Goal: Information Seeking & Learning: Check status

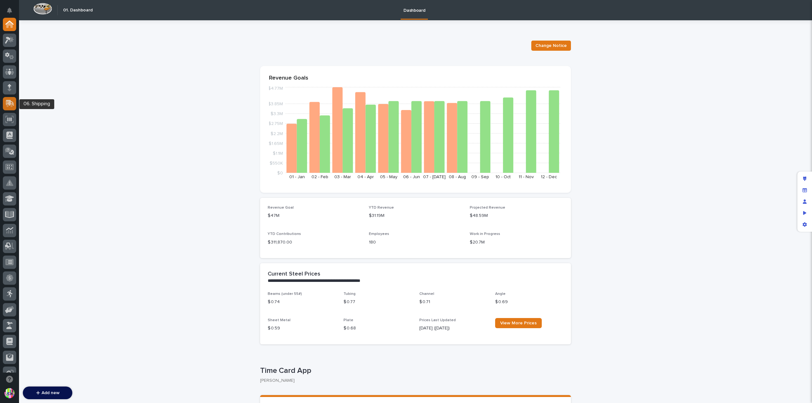
click at [10, 103] on icon at bounding box center [10, 103] width 8 height 6
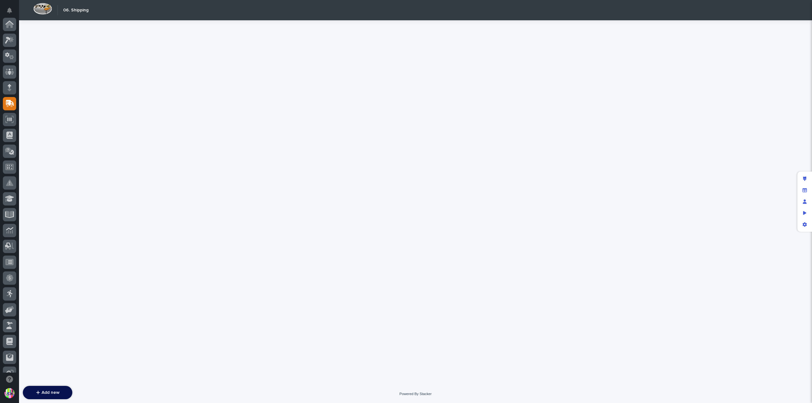
scroll to position [79, 0]
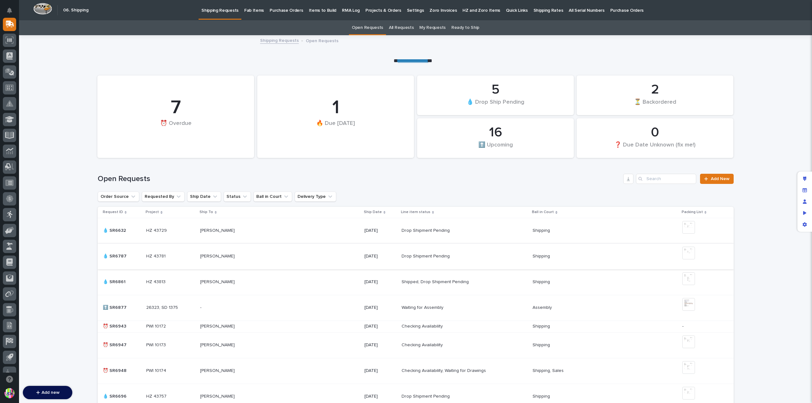
scroll to position [63, 0]
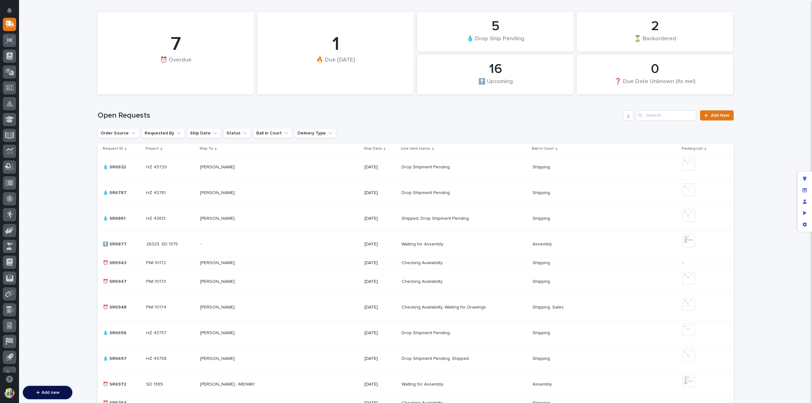
click at [288, 261] on p at bounding box center [255, 263] width 111 height 5
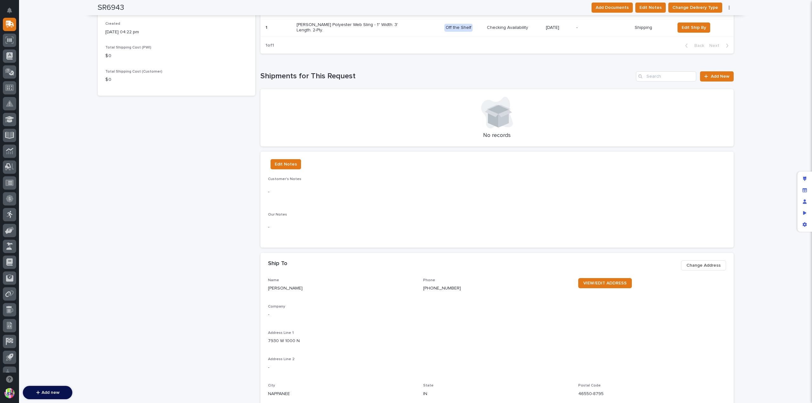
scroll to position [32, 0]
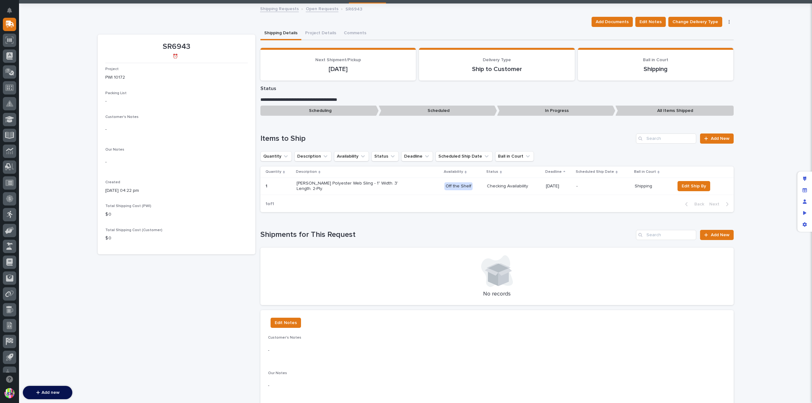
click at [727, 19] on div "Add Documents Edit Notes Change Delivery Type Shipping Cost Cancel Request Dele…" at bounding box center [661, 22] width 145 height 10
click at [728, 23] on button "button" at bounding box center [729, 22] width 9 height 4
click at [719, 42] on span "Cancel Request" at bounding box center [709, 45] width 33 height 8
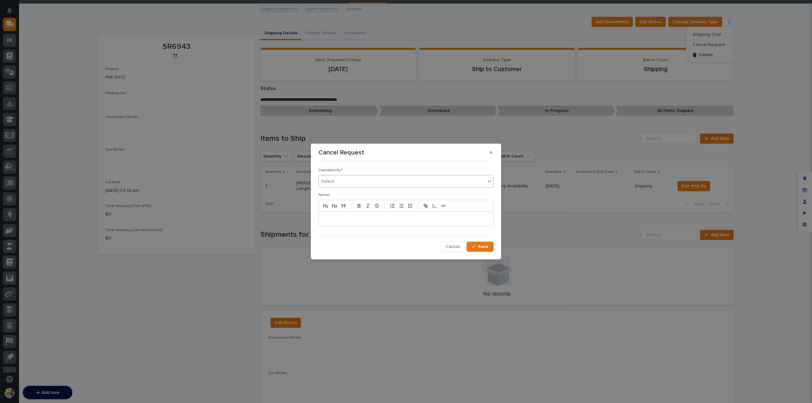
click at [360, 184] on div "Select..." at bounding box center [402, 181] width 167 height 10
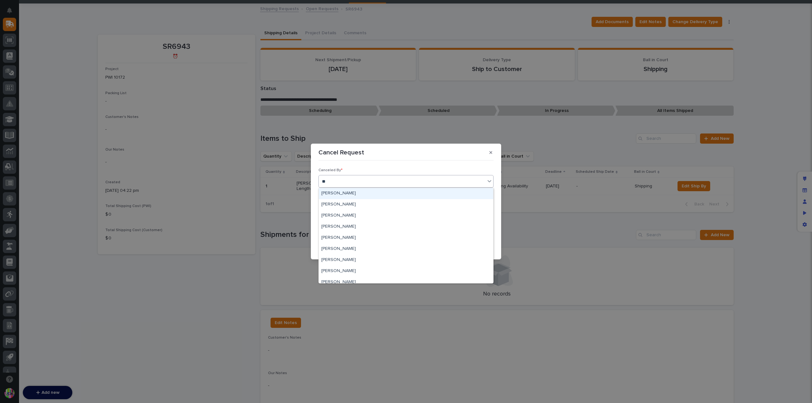
type input "***"
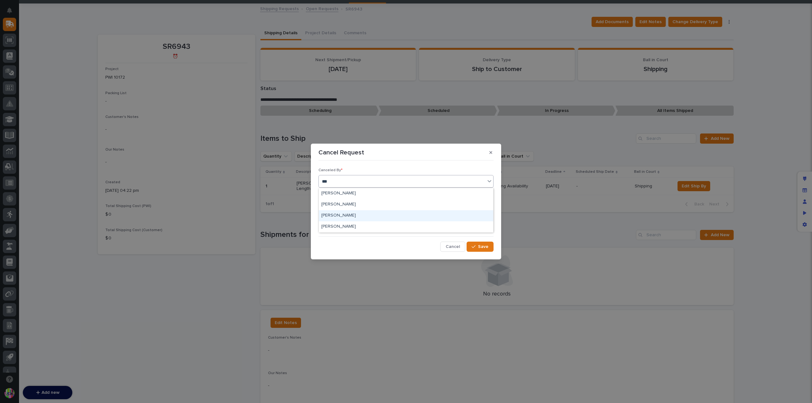
click at [355, 214] on div "[PERSON_NAME]" at bounding box center [406, 215] width 175 height 11
click at [416, 218] on p at bounding box center [406, 219] width 165 height 6
click at [479, 246] on span "Save" at bounding box center [483, 247] width 10 height 6
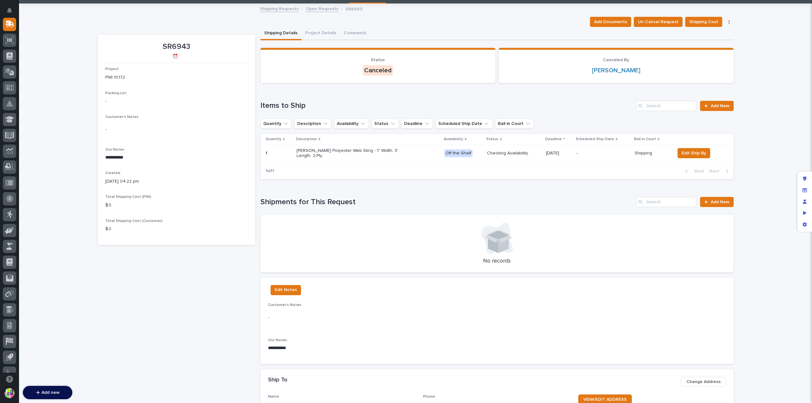
click at [318, 10] on link "Open Requests" at bounding box center [322, 8] width 33 height 7
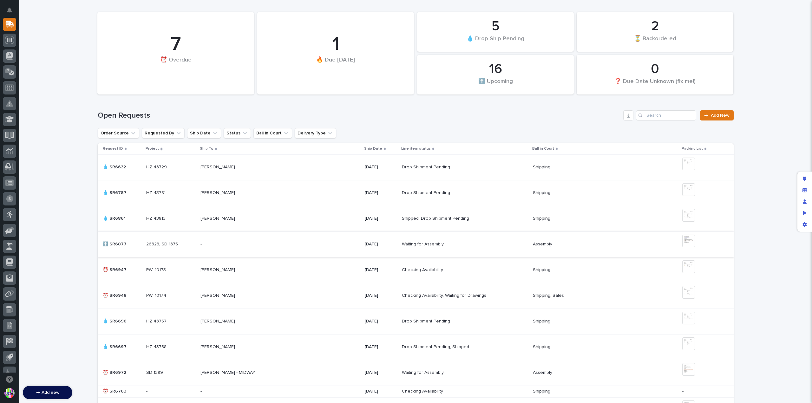
scroll to position [95, 0]
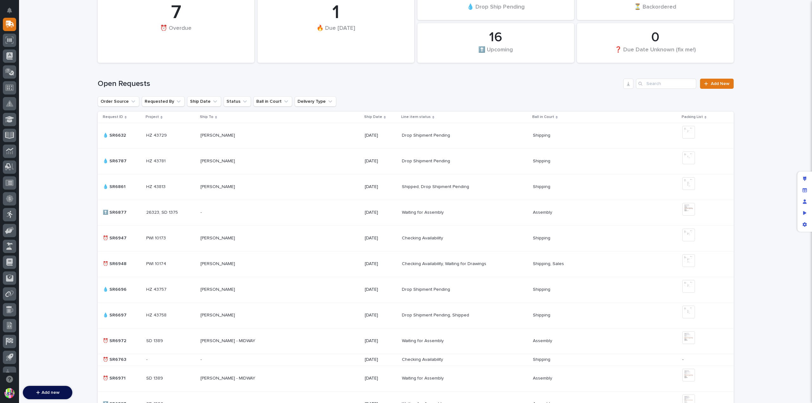
click at [122, 262] on p "⏰ SR6948" at bounding box center [115, 263] width 25 height 7
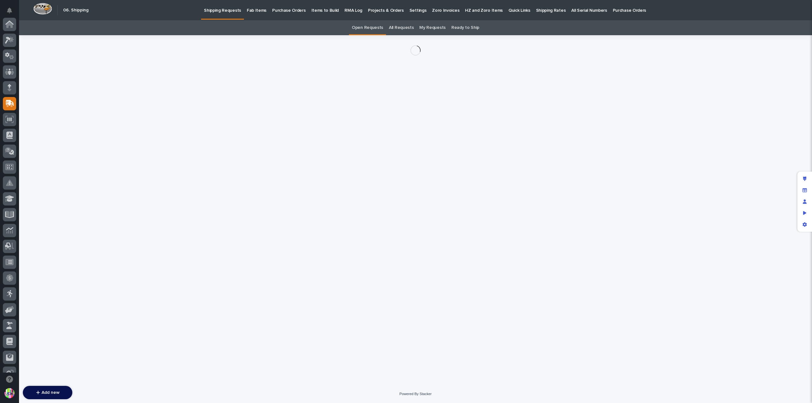
scroll to position [79, 0]
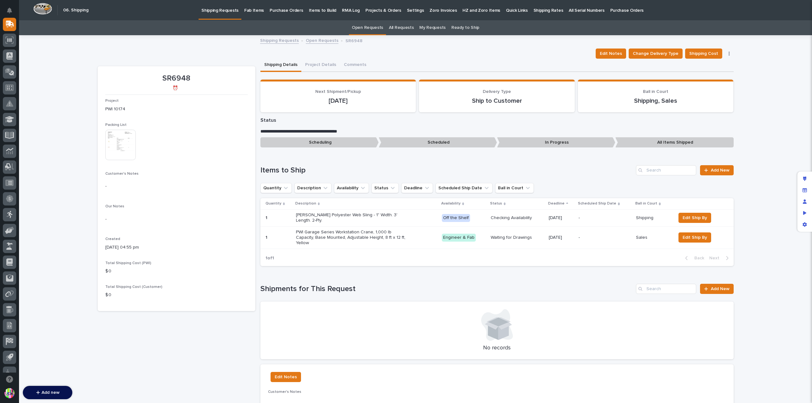
click at [725, 54] on button "button" at bounding box center [729, 53] width 9 height 4
click at [722, 65] on button "Cancel Request" at bounding box center [710, 66] width 42 height 10
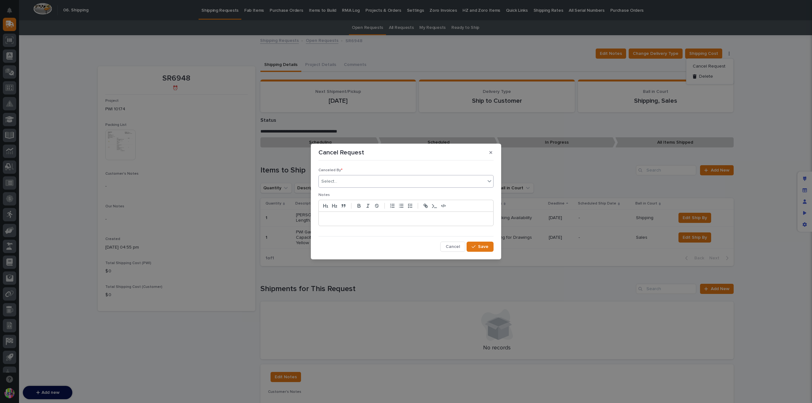
click at [396, 184] on div "Select..." at bounding box center [402, 181] width 167 height 10
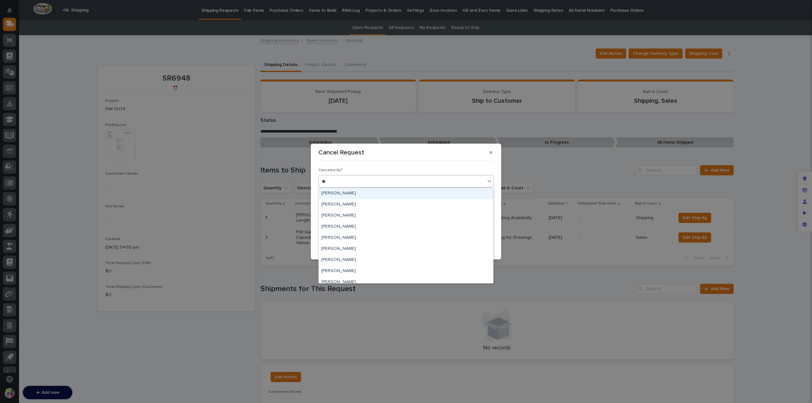
type input "***"
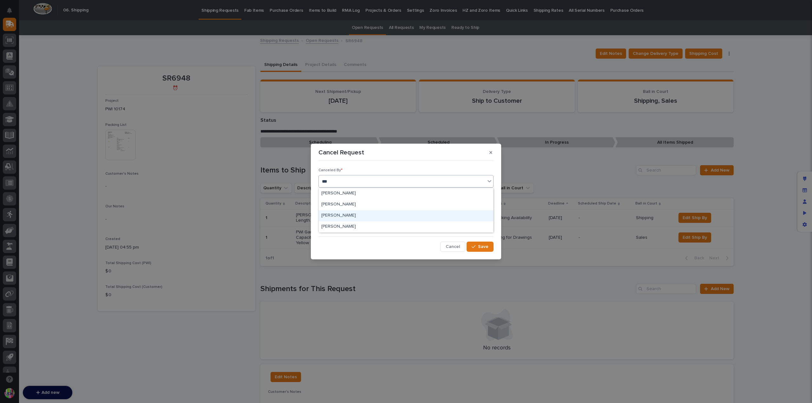
click at [358, 214] on div "[PERSON_NAME]" at bounding box center [406, 215] width 175 height 11
click at [352, 217] on p at bounding box center [406, 219] width 165 height 6
click at [143, 145] on div "**********" at bounding box center [406, 201] width 812 height 403
click at [121, 146] on div "**********" at bounding box center [406, 201] width 812 height 403
drag, startPoint x: 409, startPoint y: 150, endPoint x: 439, endPoint y: 150, distance: 30.8
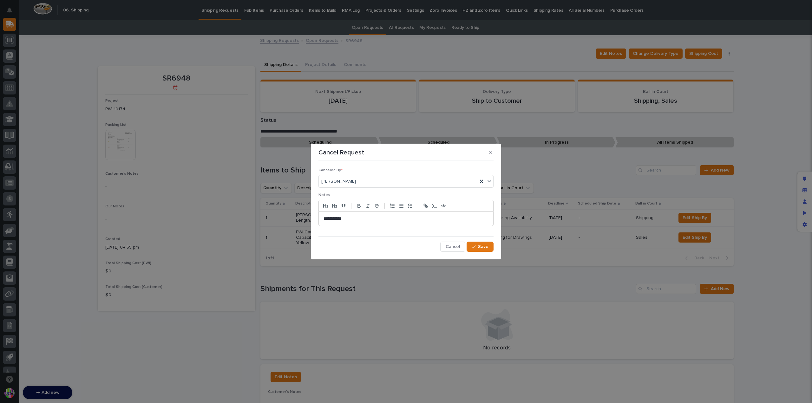
click at [439, 150] on div "Cancel Request" at bounding box center [406, 153] width 175 height 10
click at [452, 244] on span "Cancel" at bounding box center [453, 247] width 14 height 6
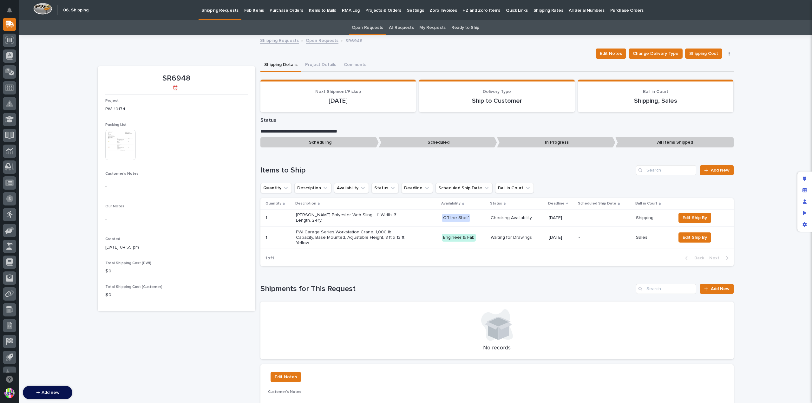
click at [128, 144] on img at bounding box center [120, 145] width 30 height 30
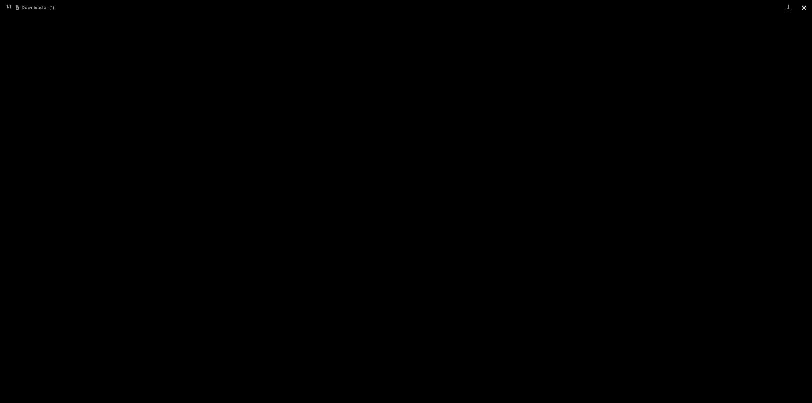
click at [805, 11] on button "Close gallery" at bounding box center [804, 7] width 16 height 15
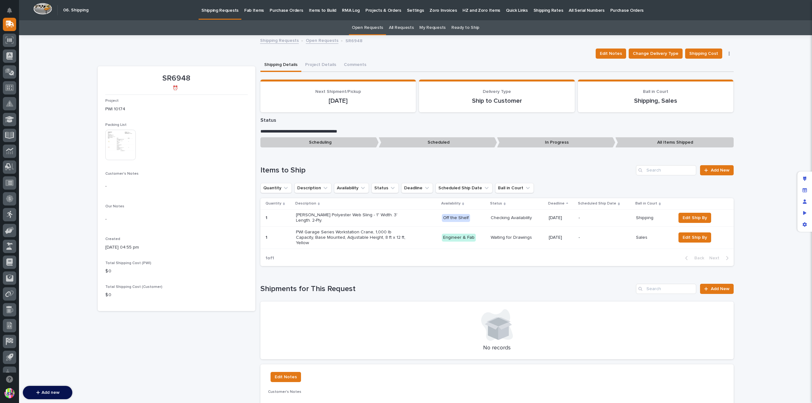
click at [728, 55] on button "button" at bounding box center [729, 53] width 9 height 4
click at [715, 66] on span "Cancel Request" at bounding box center [709, 67] width 33 height 8
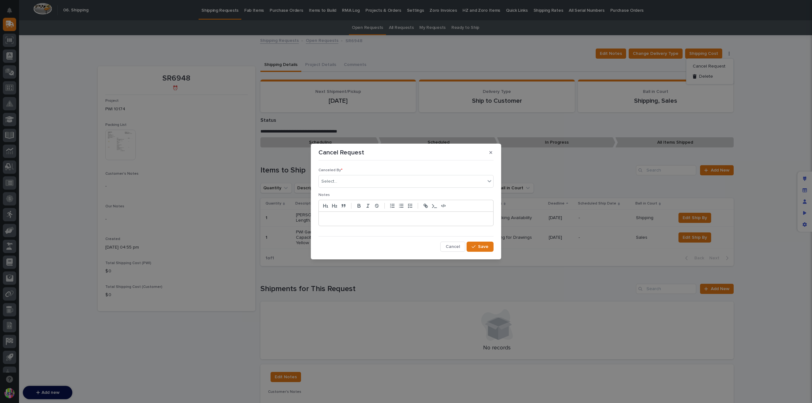
click at [411, 217] on p at bounding box center [406, 219] width 165 height 6
copy p "**********"
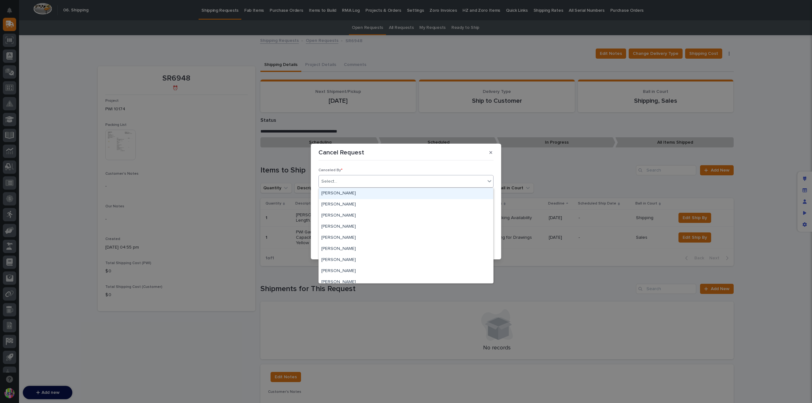
click at [405, 181] on div "Select..." at bounding box center [402, 181] width 167 height 10
type input "***"
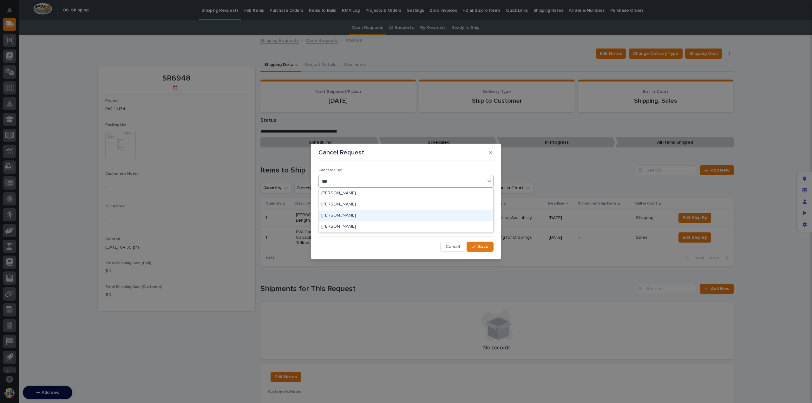
click at [389, 217] on div "[PERSON_NAME]" at bounding box center [406, 215] width 175 height 11
click at [476, 244] on button "Save" at bounding box center [480, 247] width 27 height 10
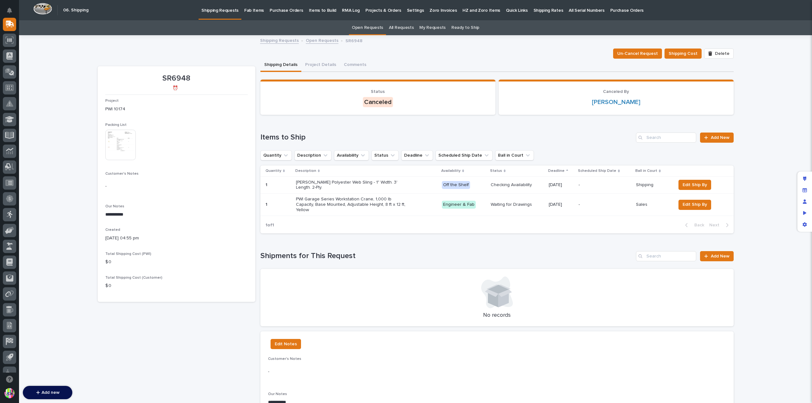
click at [316, 40] on link "Open Requests" at bounding box center [322, 39] width 33 height 7
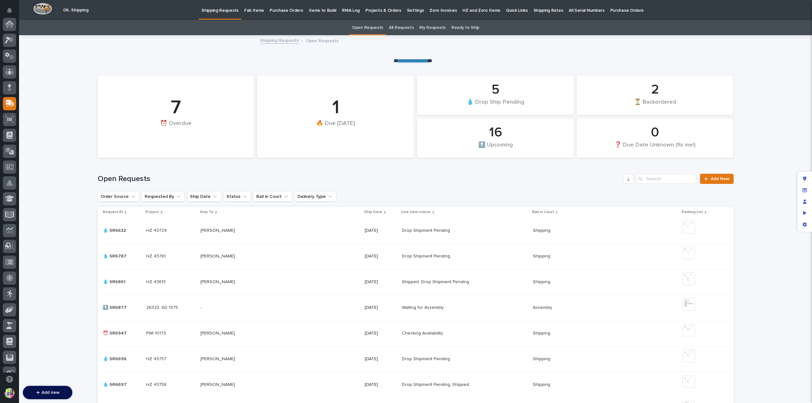
scroll to position [79, 0]
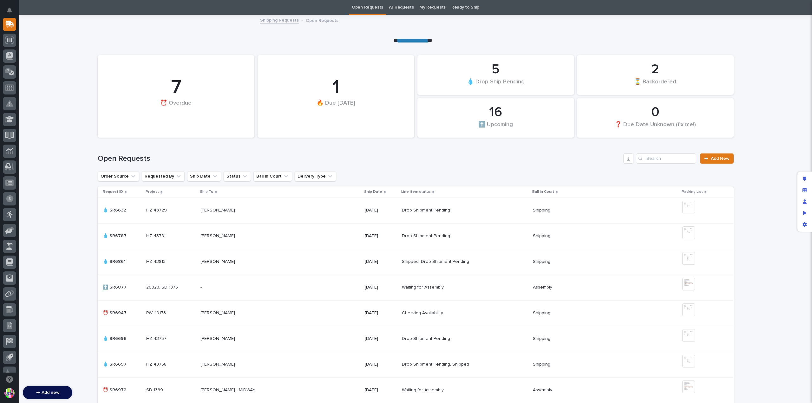
click at [201, 309] on div "JASON MILLER JASON MILLER" at bounding box center [280, 313] width 159 height 10
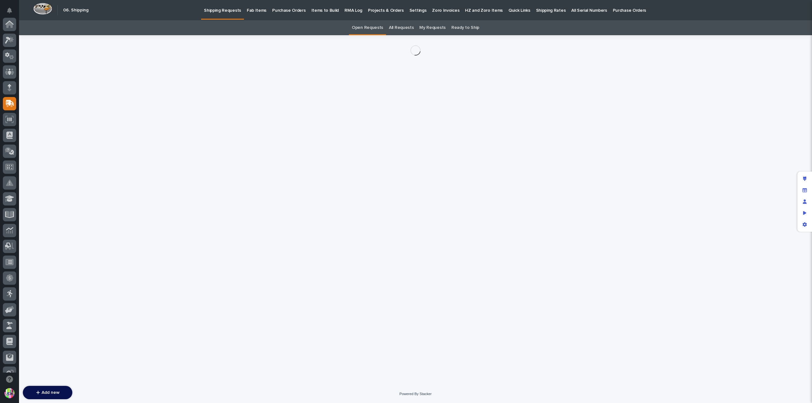
scroll to position [79, 0]
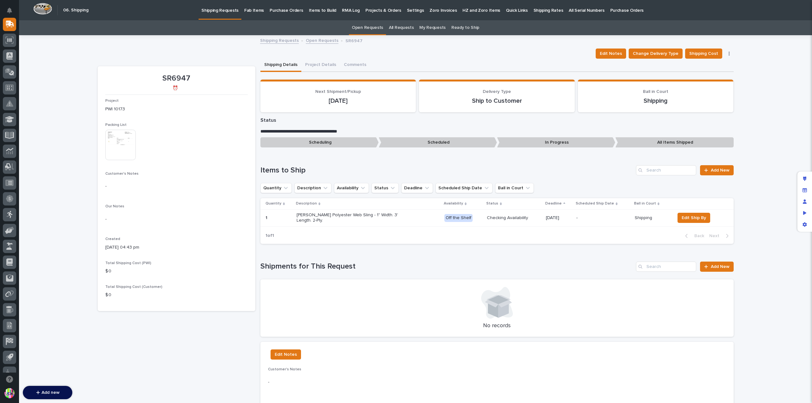
click at [725, 53] on button "button" at bounding box center [729, 53] width 9 height 4
click at [717, 61] on div "Cancel Request Delete" at bounding box center [710, 71] width 48 height 26
click at [715, 63] on span "Cancel Request" at bounding box center [709, 67] width 33 height 8
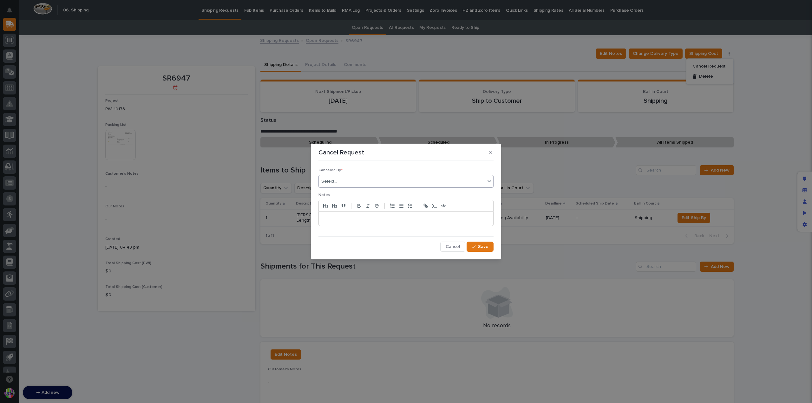
click at [416, 183] on div "Select..." at bounding box center [402, 181] width 167 height 10
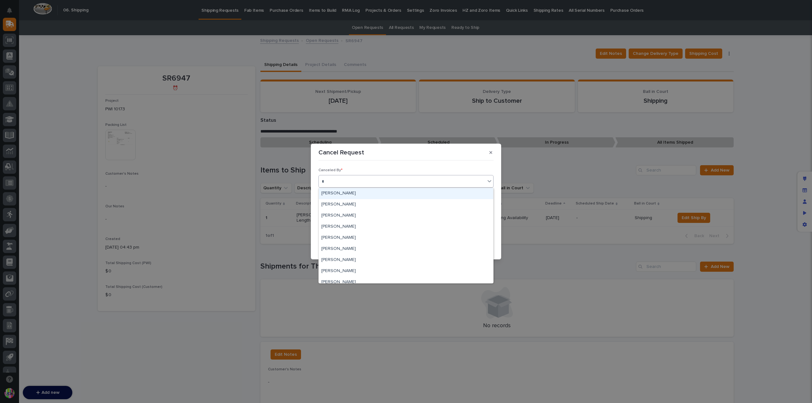
type input "***"
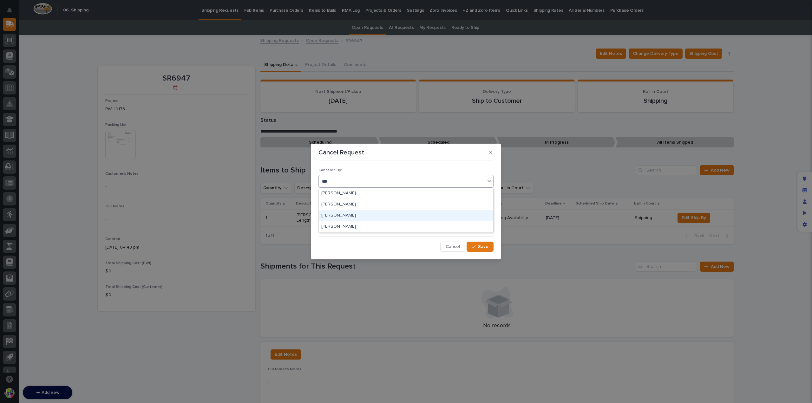
click at [380, 215] on div "[PERSON_NAME]" at bounding box center [406, 215] width 175 height 11
click at [374, 220] on p at bounding box center [406, 219] width 165 height 6
click at [479, 245] on span "Save" at bounding box center [483, 247] width 10 height 6
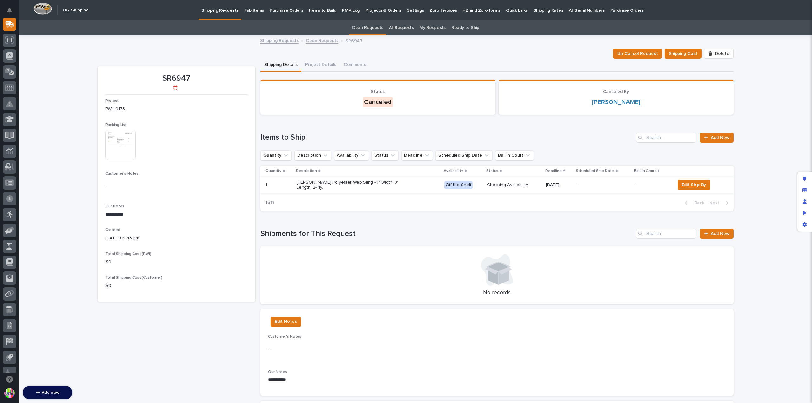
click at [315, 38] on link "Open Requests" at bounding box center [322, 39] width 33 height 7
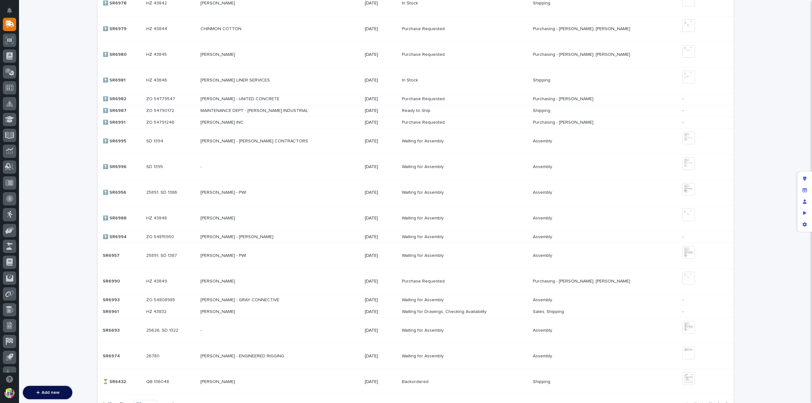
scroll to position [557, 0]
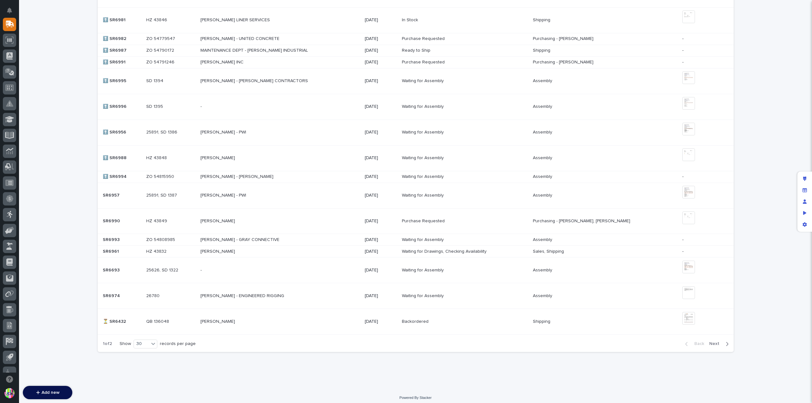
click at [711, 341] on span "Next" at bounding box center [717, 344] width 14 height 6
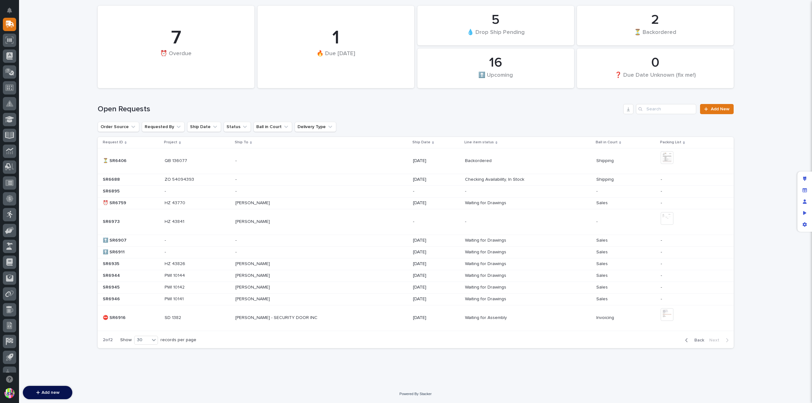
scroll to position [68, 0]
click at [291, 204] on p at bounding box center [290, 204] width 111 height 5
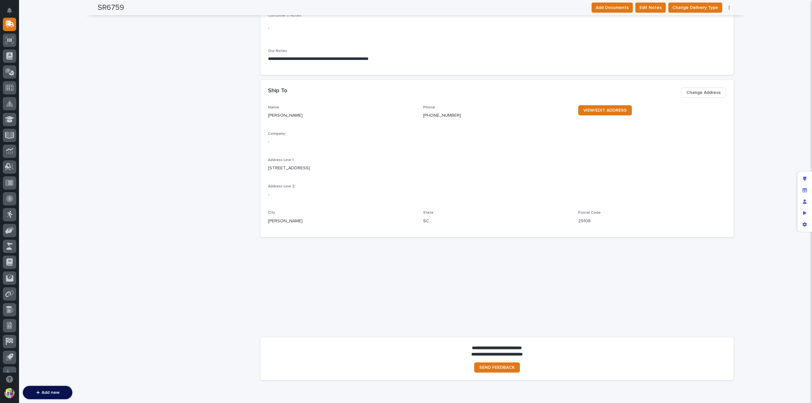
scroll to position [386, 0]
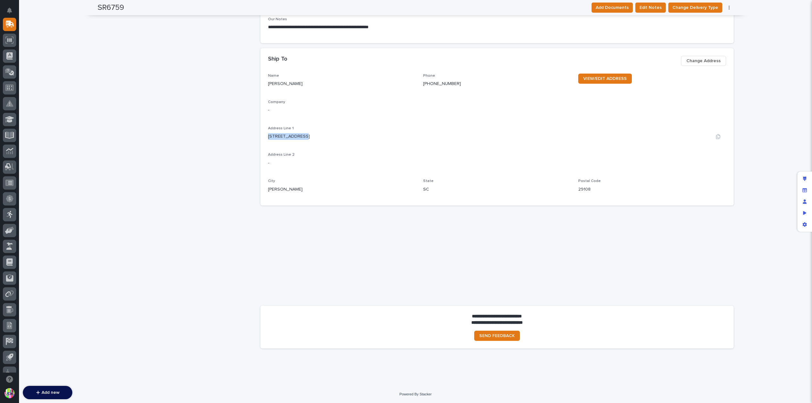
drag, startPoint x: 266, startPoint y: 135, endPoint x: 310, endPoint y: 135, distance: 44.4
click at [310, 135] on div "284 MAWSONS WAY" at bounding box center [497, 136] width 458 height 7
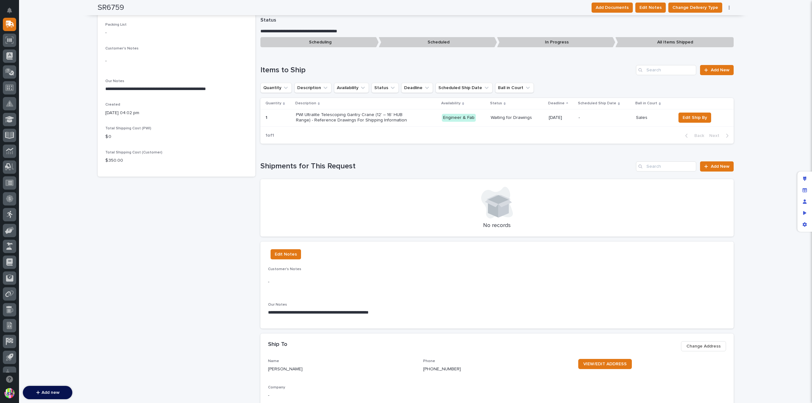
scroll to position [5, 0]
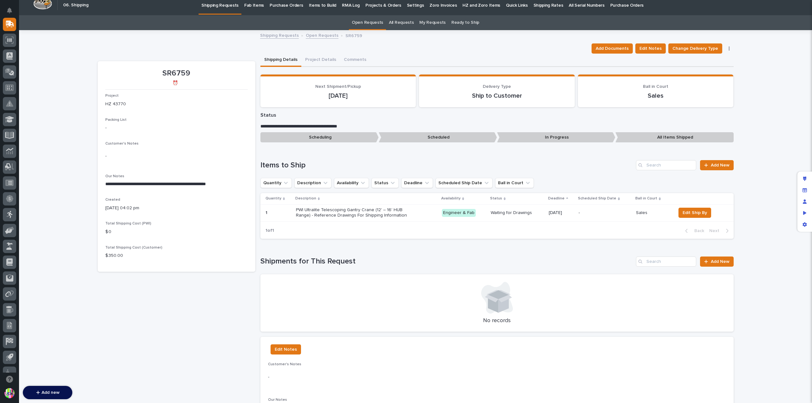
click at [344, 208] on p "PWI Ultralite Telescoping Gantry Crane (12' – 16' HUB Range) - Reference Drawin…" at bounding box center [351, 213] width 111 height 11
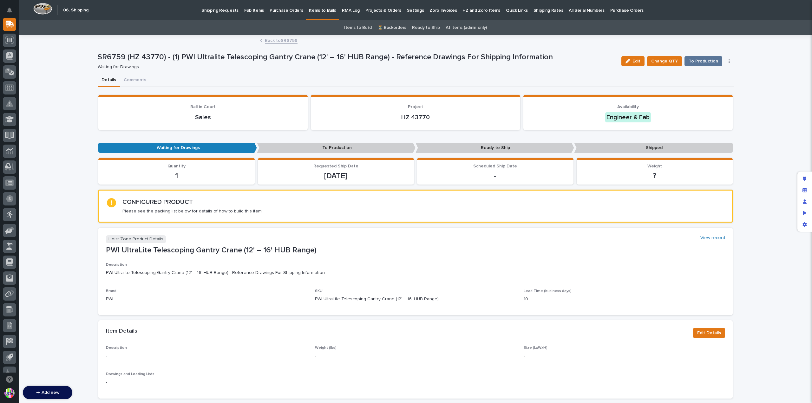
click at [276, 40] on link "Back to SR6759" at bounding box center [281, 39] width 33 height 7
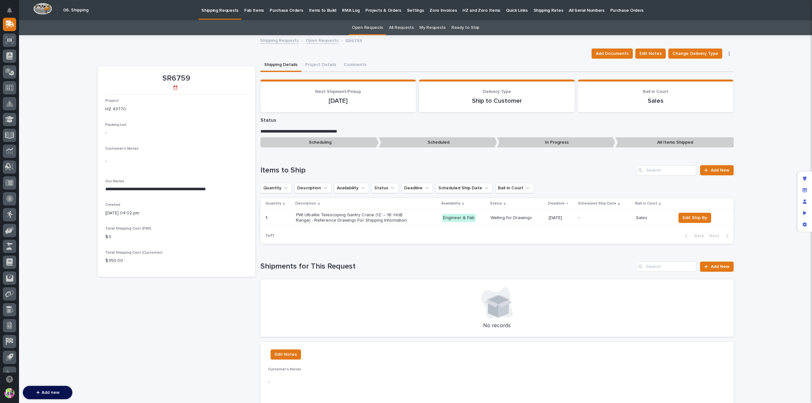
click at [151, 189] on p "**********" at bounding box center [176, 189] width 142 height 6
drag, startPoint x: 116, startPoint y: 188, endPoint x: 103, endPoint y: 188, distance: 12.1
click at [105, 188] on p "**********" at bounding box center [176, 189] width 142 height 6
copy p "*****"
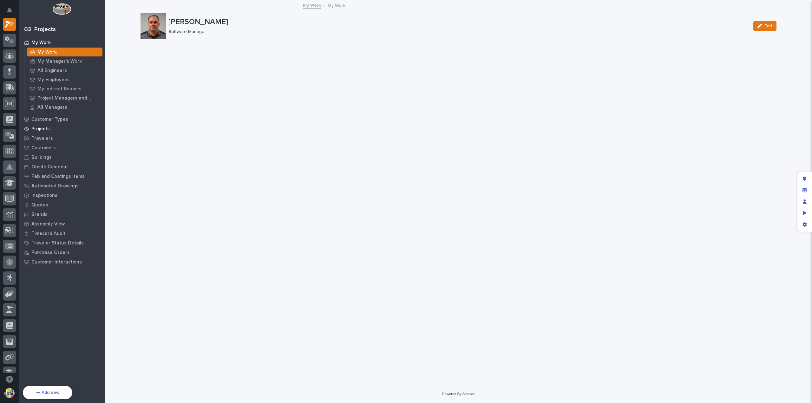
click at [52, 127] on div "Projects" at bounding box center [62, 128] width 83 height 9
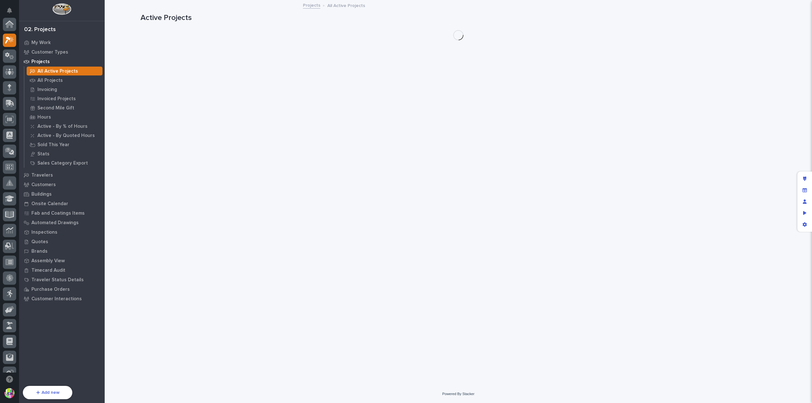
scroll to position [16, 0]
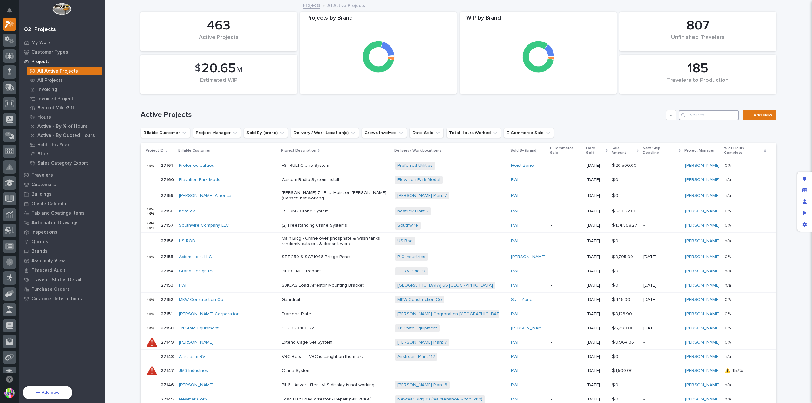
click at [704, 114] on input "Search" at bounding box center [709, 115] width 60 height 10
paste input "26769"
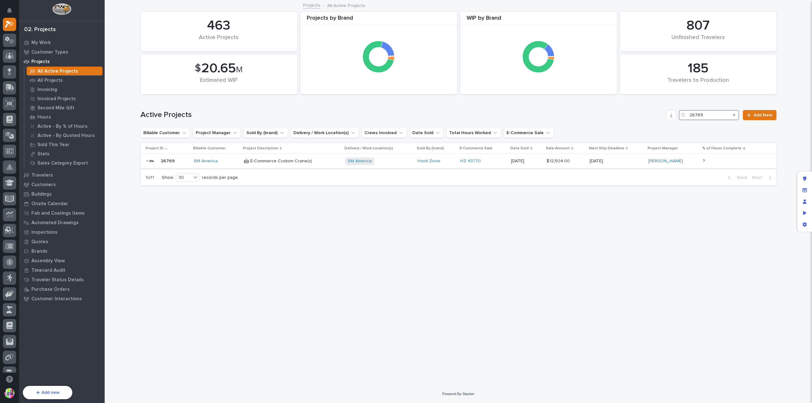
type input "26769"
click at [166, 159] on p "26769" at bounding box center [168, 160] width 15 height 7
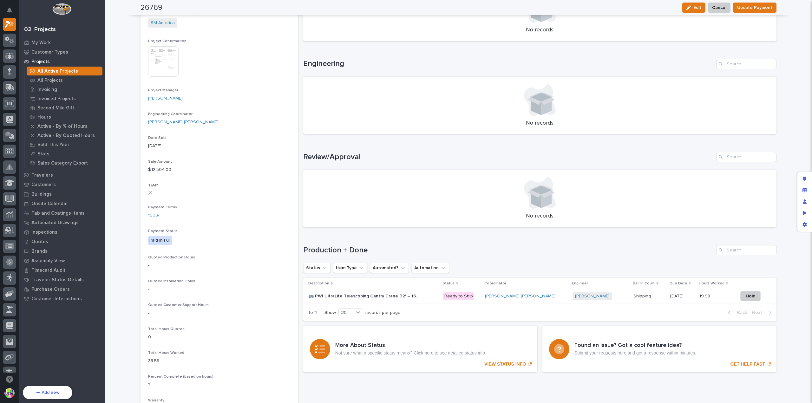
scroll to position [127, 0]
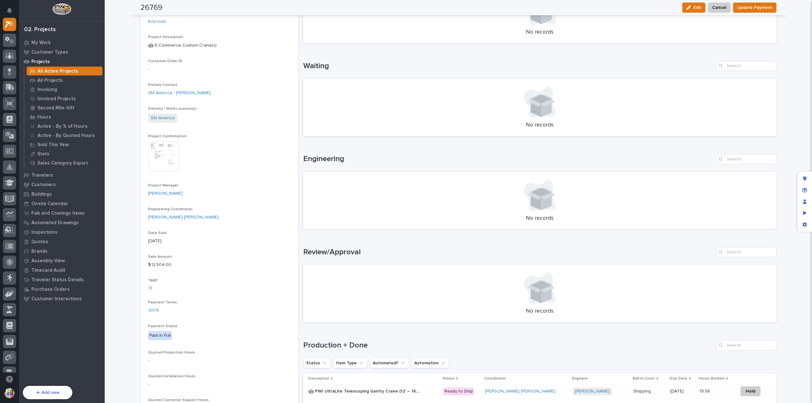
click at [164, 154] on img at bounding box center [163, 157] width 30 height 30
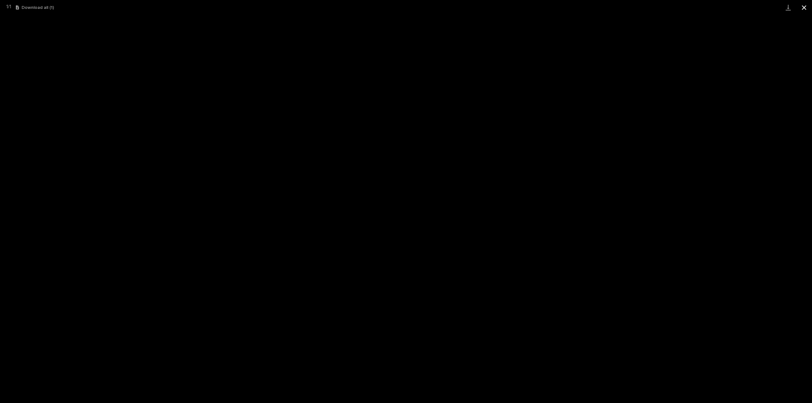
click at [803, 6] on button "Close gallery" at bounding box center [804, 7] width 16 height 15
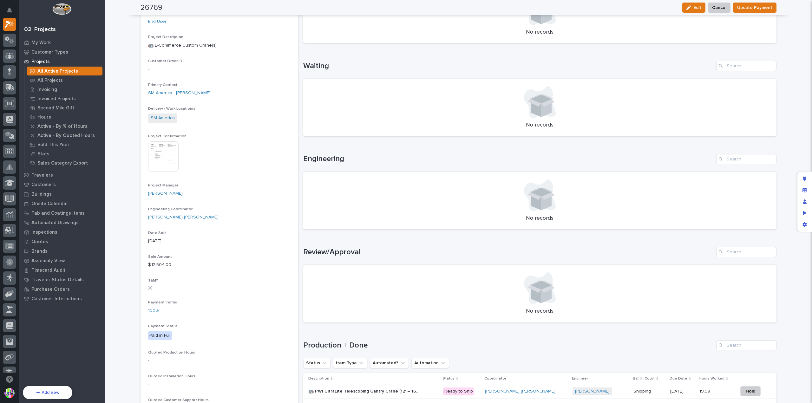
scroll to position [222, 0]
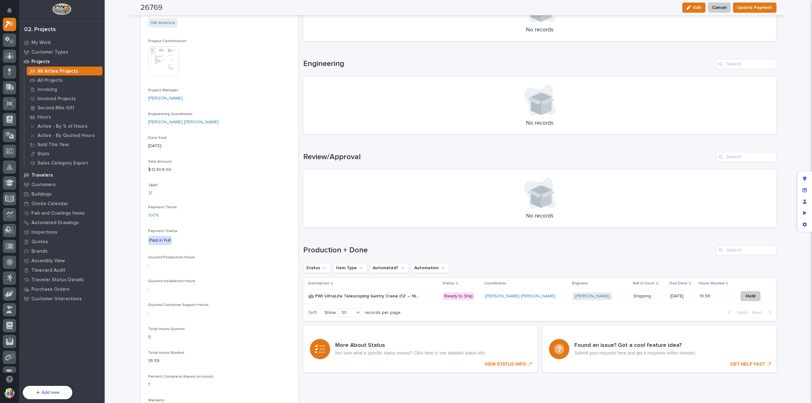
click at [51, 174] on div "Travelers" at bounding box center [62, 175] width 83 height 9
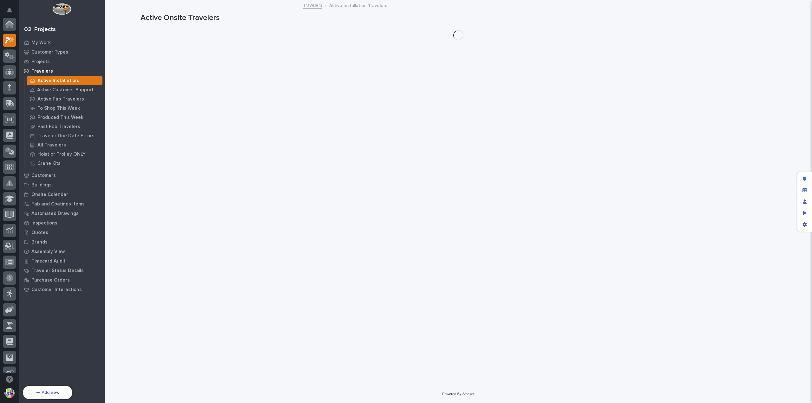
scroll to position [16, 0]
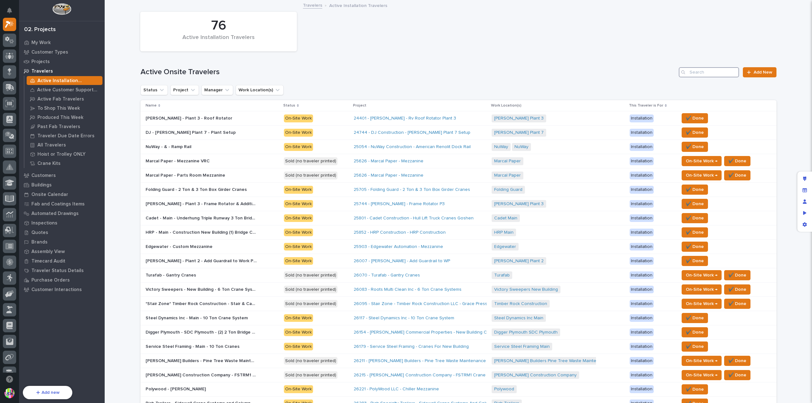
click at [710, 67] on input "Search" at bounding box center [709, 72] width 60 height 10
paste input "26769"
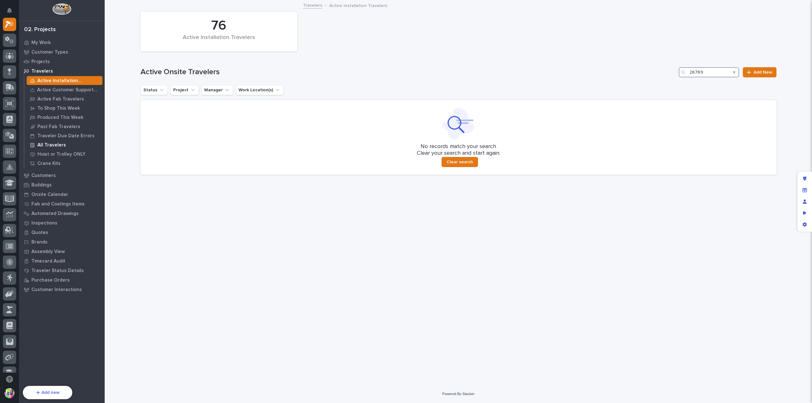
type input "26769"
click at [49, 145] on p "All Travelers" at bounding box center [51, 145] width 29 height 6
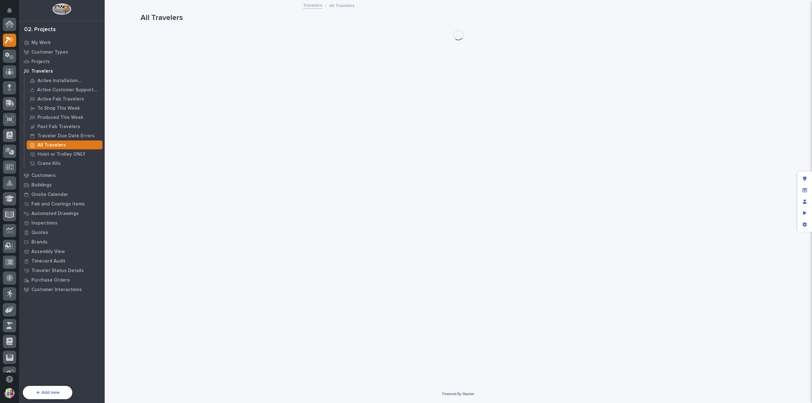
scroll to position [16, 0]
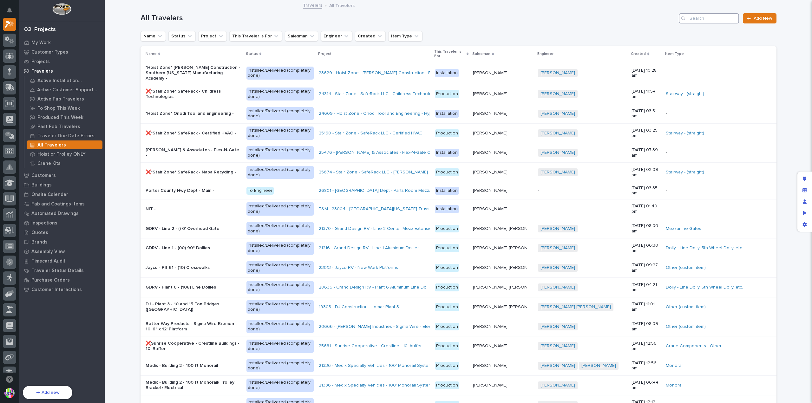
click at [716, 19] on input "Search" at bounding box center [709, 18] width 60 height 10
paste input "26769"
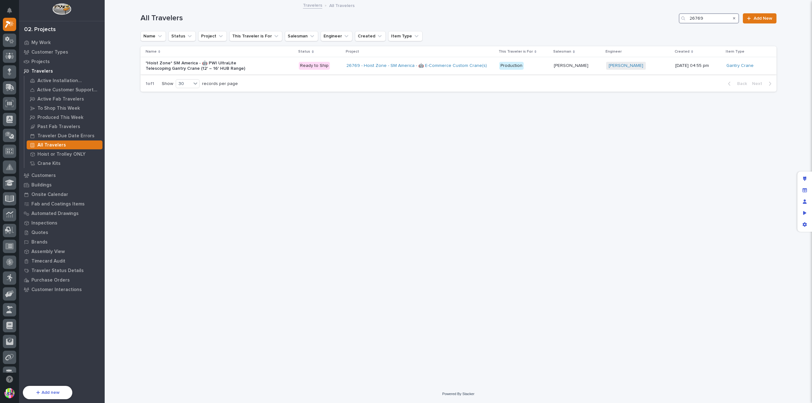
type input "26769"
click at [216, 67] on p "*Hoist Zone* SM America - 🤖 PWI UltraLite Telescoping Gantry Crane (12' – 16' H…" at bounding box center [201, 66] width 111 height 11
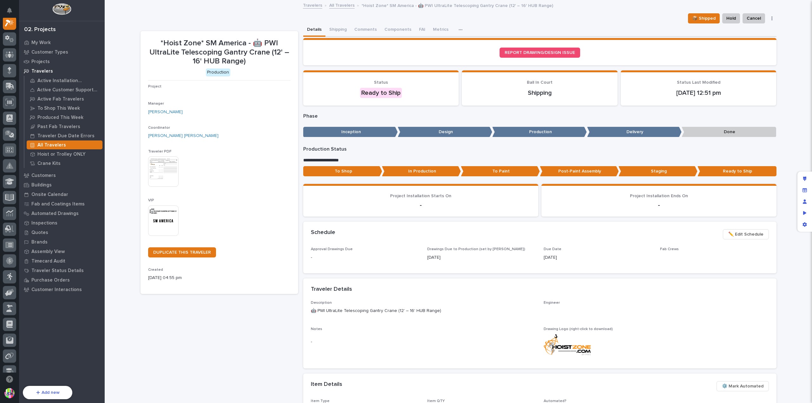
scroll to position [16, 0]
